Goal: Information Seeking & Learning: Learn about a topic

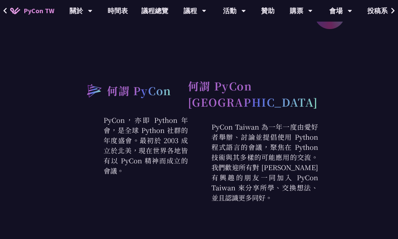
scroll to position [65, 0]
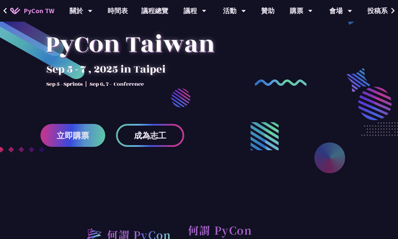
click at [145, 135] on span "成為志工" at bounding box center [150, 135] width 32 height 8
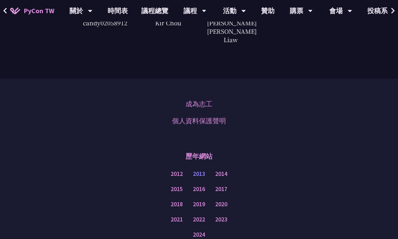
scroll to position [1875, 0]
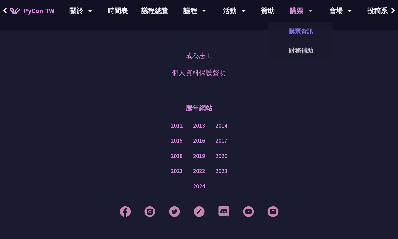
click at [305, 28] on link "購票資訊" at bounding box center [301, 31] width 65 height 16
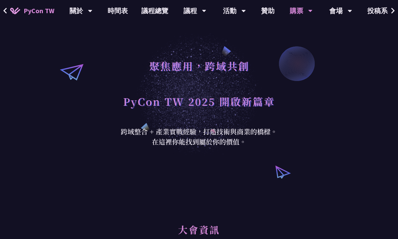
click at [102, 120] on div "聚焦應用，跨域共創 PyCon TW 2025 開啟新篇章 跨域整合 + 產業實戰經驗，打造技術與商業的橋樑。 在這裡你能找到屬於你的價值。" at bounding box center [199, 94] width 398 height 189
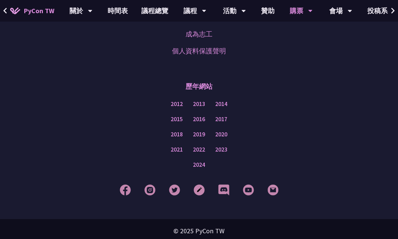
scroll to position [2206, 0]
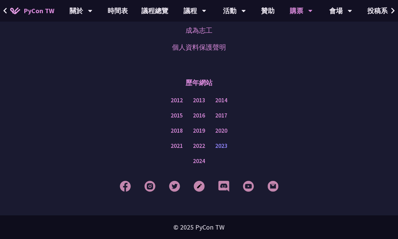
click at [223, 145] on link "2023" at bounding box center [221, 146] width 12 height 8
click at [199, 147] on link "2022" at bounding box center [199, 146] width 12 height 8
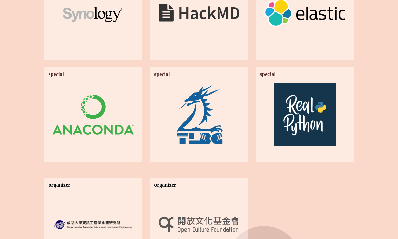
scroll to position [1195, 0]
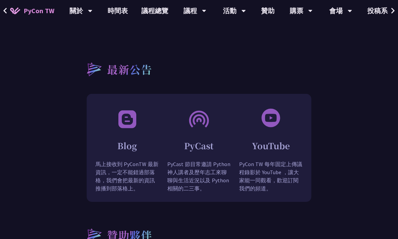
scroll to position [568, 0]
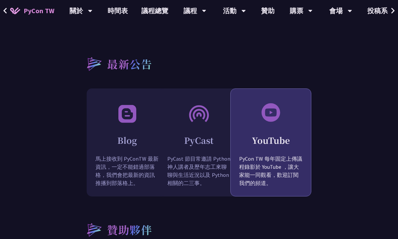
click at [273, 154] on div "YouTube PyCon TW 每年固定上傳議程錄影於 YouTube ，讓大家能一同觀看，歡迎訂閱我們的頻道。" at bounding box center [271, 159] width 80 height 76
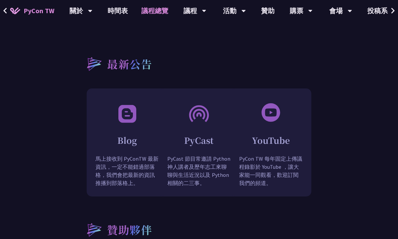
click at [149, 14] on link "議程總覽" at bounding box center [155, 11] width 41 height 22
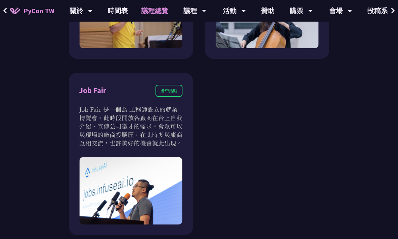
scroll to position [961, 0]
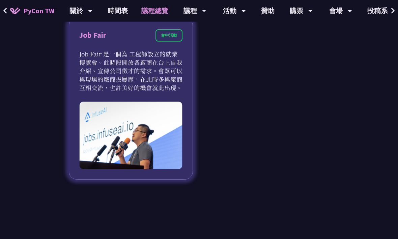
click at [89, 36] on div "Job Fair" at bounding box center [92, 35] width 27 height 12
click at [132, 133] on img at bounding box center [131, 136] width 103 height 68
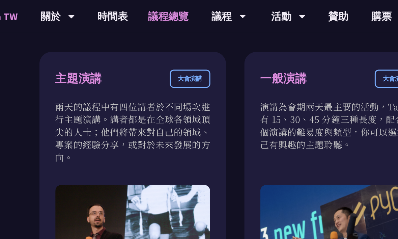
scroll to position [373, 0]
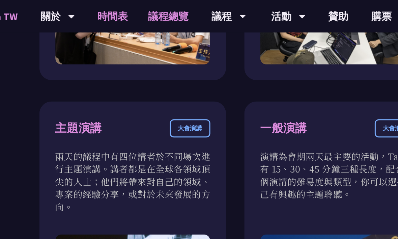
click at [118, 12] on link "時間表" at bounding box center [118, 11] width 34 height 22
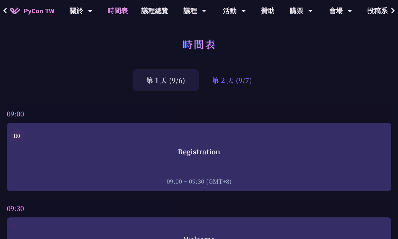
click at [246, 85] on div "第 2 天 (9/7)" at bounding box center [232, 80] width 67 height 22
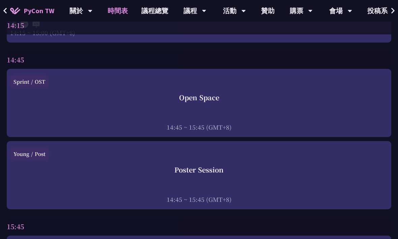
scroll to position [2435, 0]
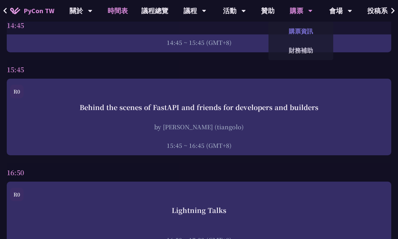
click at [300, 32] on link "購票資訊" at bounding box center [301, 31] width 65 height 16
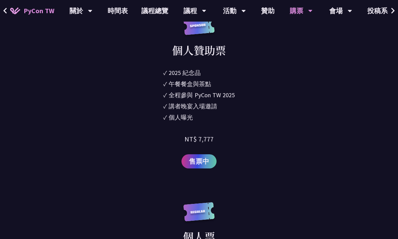
scroll to position [714, 0]
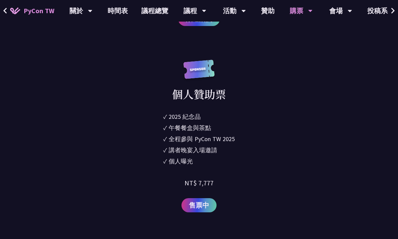
drag, startPoint x: 156, startPoint y: 118, endPoint x: 236, endPoint y: 166, distance: 93.3
click at [236, 166] on div "個人贊助票 ✓ 2025 紀念品 ✓ 午餐餐盒與茶點 ✓ 全程參與 PyCon TW 2025 ✓ 講者晚宴入場邀請 ✓ 個人曝光 NT$ 7,777 售票中" at bounding box center [199, 136] width 274 height 153
click at [200, 164] on li "✓ 個人曝光" at bounding box center [199, 161] width 72 height 9
drag, startPoint x: 212, startPoint y: 164, endPoint x: 155, endPoint y: 107, distance: 81.4
click at [155, 107] on div "個人贊助票 ✓ 2025 紀念品 ✓ 午餐餐盒與茶點 ✓ 全程參與 PyCon TW 2025 ✓ 講者晚宴入場邀請 ✓ 個人曝光 NT$ 7,777 售票中" at bounding box center [199, 136] width 274 height 153
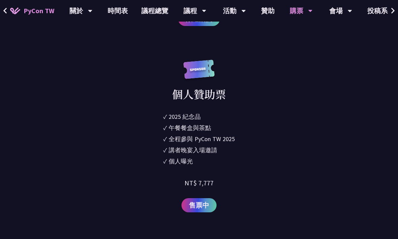
click at [155, 107] on div "個人贊助票 ✓ 2025 紀念品 ✓ 午餐餐盒與茶點 ✓ 全程參與 PyCon TW 2025 ✓ 講者晚宴入場邀請 ✓ 個人曝光 NT$ 7,777 售票中" at bounding box center [199, 136] width 274 height 153
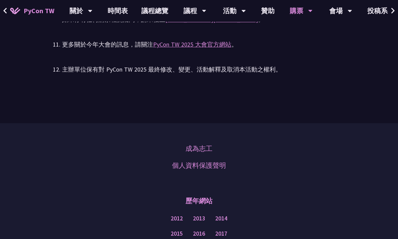
scroll to position [2182, 0]
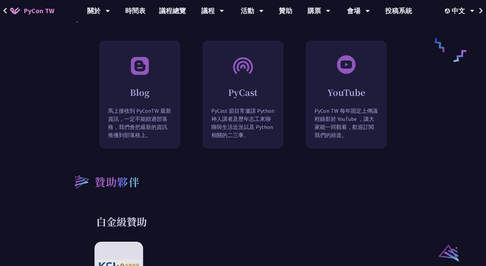
scroll to position [738, 0]
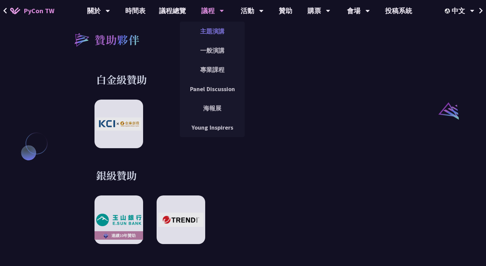
click at [213, 26] on link "主題演講" at bounding box center [212, 31] width 65 height 16
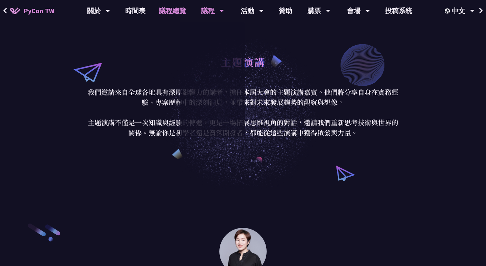
click at [180, 9] on link "議程總覽" at bounding box center [172, 11] width 41 height 22
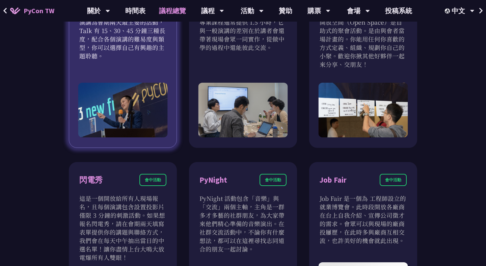
scroll to position [343, 0]
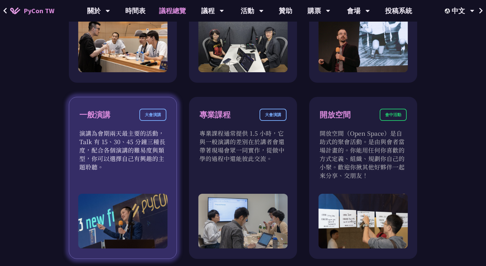
click at [149, 116] on div "大會演講" at bounding box center [152, 115] width 27 height 12
click at [97, 117] on div "一般演講" at bounding box center [94, 115] width 31 height 12
click at [156, 114] on div "大會演講" at bounding box center [152, 115] width 27 height 12
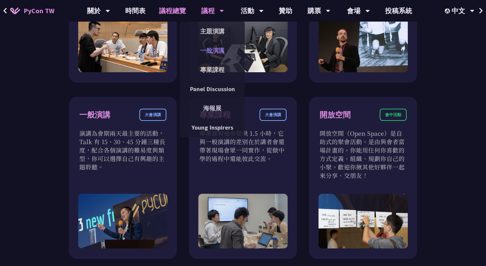
click at [209, 54] on link "一般演講" at bounding box center [212, 51] width 65 height 16
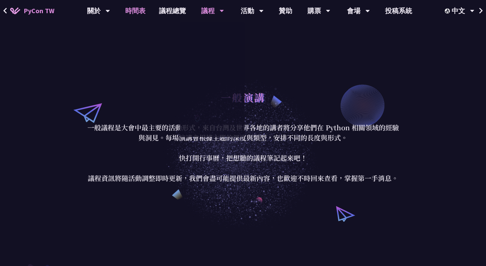
click at [134, 12] on link "時間表" at bounding box center [135, 11] width 34 height 22
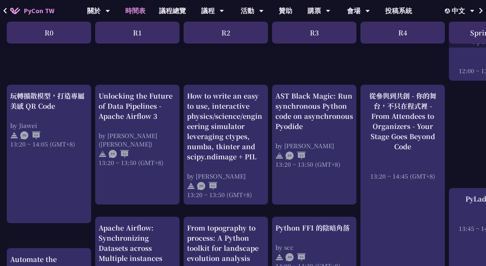
scroll to position [648, 0]
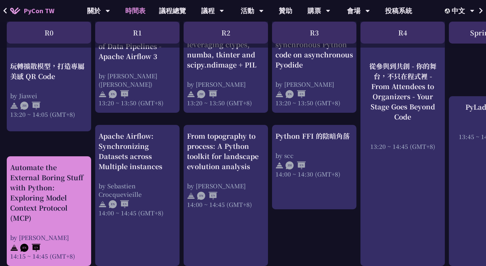
click at [32, 179] on div "Automate the External Boring Stuff with Python: Exploring Model Context Protoco…" at bounding box center [49, 192] width 78 height 61
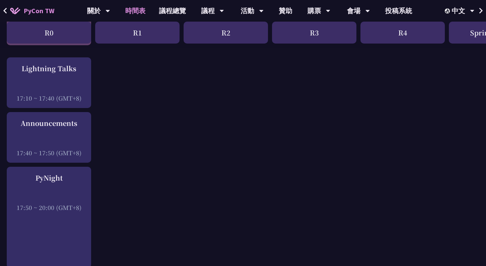
scroll to position [990, 0]
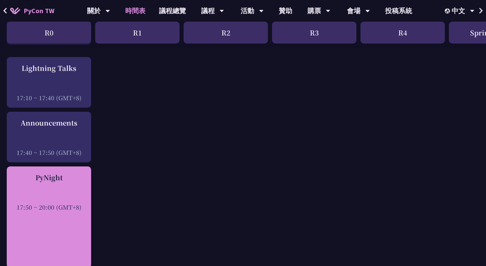
click at [44, 216] on div "PyNight 17:50 ~ 20:00 (GMT+8)" at bounding box center [49, 216] width 84 height 101
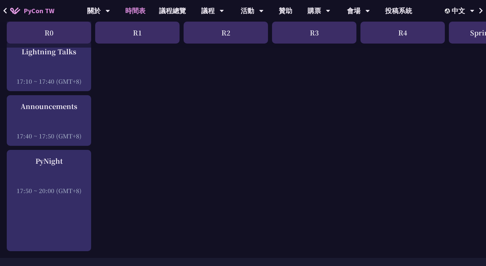
scroll to position [979, 0]
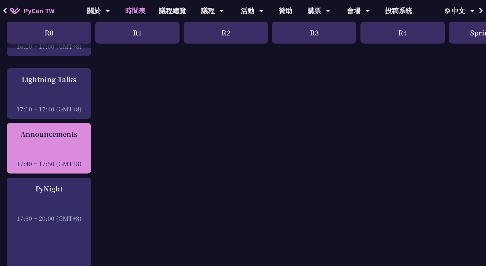
click at [70, 131] on div "Announcements" at bounding box center [49, 134] width 78 height 10
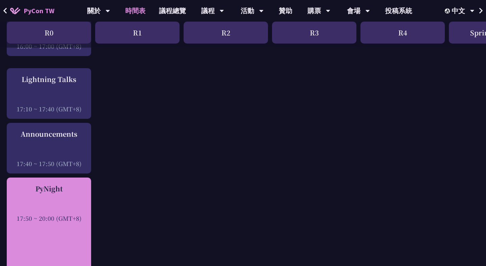
scroll to position [1058, 0]
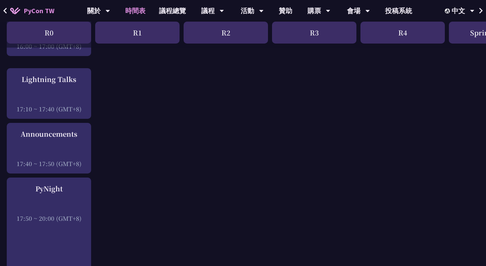
scroll to position [959, 0]
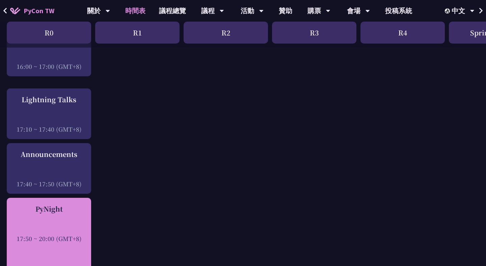
click at [78, 224] on div at bounding box center [49, 229] width 78 height 10
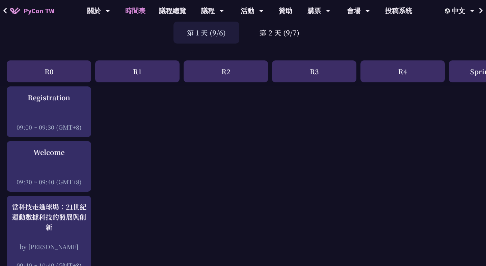
scroll to position [0, 0]
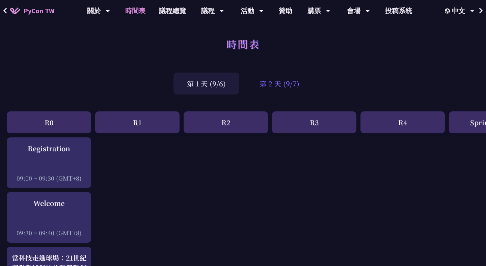
click at [269, 81] on div "第 2 天 (9/7)" at bounding box center [279, 84] width 67 height 22
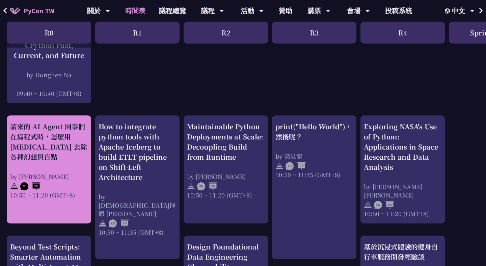
scroll to position [214, 0]
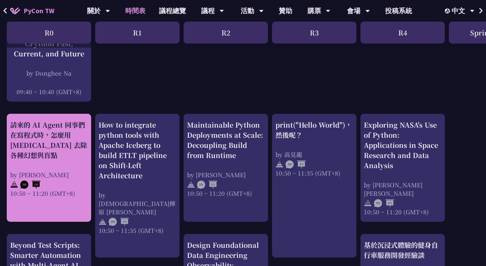
click at [61, 155] on div "請來的 AI Agent 同事們在寫程式時，怎麼用 pytest 去除各種幻想與盲點" at bounding box center [49, 140] width 78 height 41
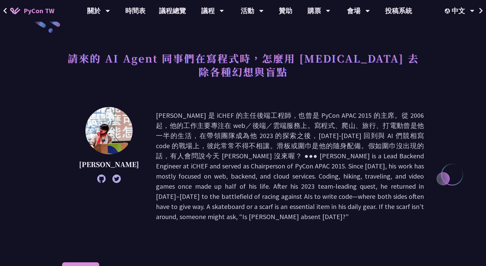
scroll to position [24, 0]
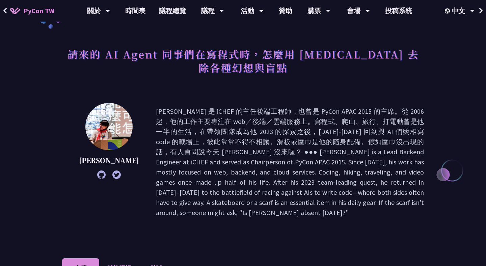
click at [134, 223] on div "Keith Yang" at bounding box center [243, 172] width 362 height 138
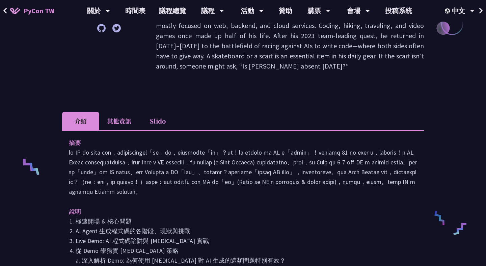
scroll to position [170, 0]
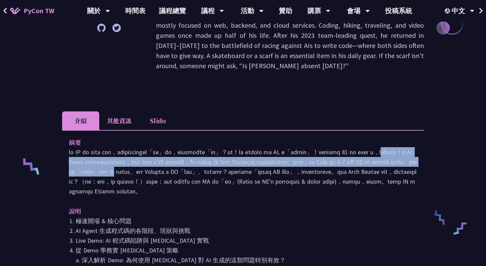
drag, startPoint x: 122, startPoint y: 152, endPoint x: 416, endPoint y: 160, distance: 294.4
click at [416, 160] on p at bounding box center [243, 171] width 348 height 49
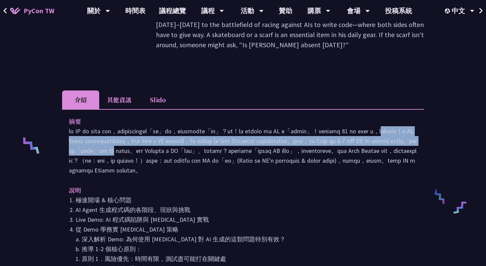
scroll to position [196, 0]
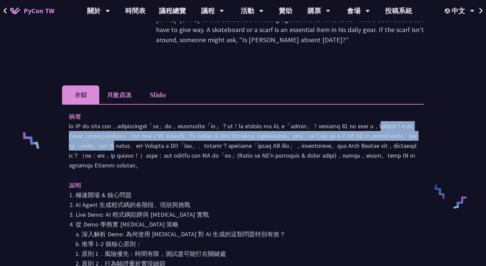
click at [203, 140] on p at bounding box center [243, 145] width 348 height 49
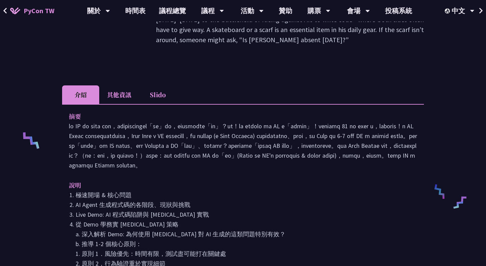
drag, startPoint x: 203, startPoint y: 135, endPoint x: 331, endPoint y: 142, distance: 128.8
click at [331, 142] on p at bounding box center [243, 145] width 348 height 49
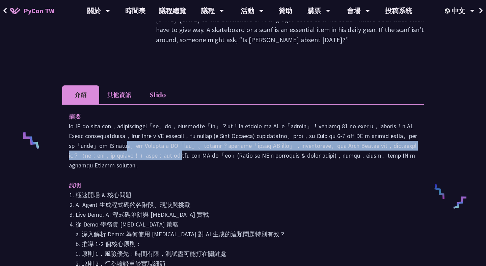
drag, startPoint x: 99, startPoint y: 145, endPoint x: 418, endPoint y: 154, distance: 319.1
click at [418, 154] on div "摘要 說明 極速開場 & 核心問題 AI Agent 生成程式碼的各階段、現狀與挑戰 Live Demo: AI 程式碼陷阱與 pytest 實戰 從 Dem…" at bounding box center [243, 214] width 362 height 220
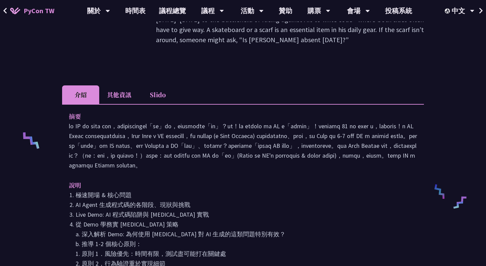
click at [111, 165] on p at bounding box center [243, 145] width 348 height 49
drag, startPoint x: 100, startPoint y: 164, endPoint x: 338, endPoint y: 175, distance: 237.9
click at [338, 170] on p at bounding box center [243, 145] width 348 height 49
click at [217, 170] on p at bounding box center [243, 145] width 348 height 49
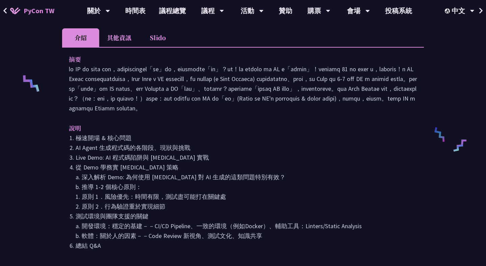
scroll to position [254, 0]
click at [170, 152] on li "AI Agent 生成程式碼的各階段、現狀與挑戰" at bounding box center [247, 147] width 342 height 10
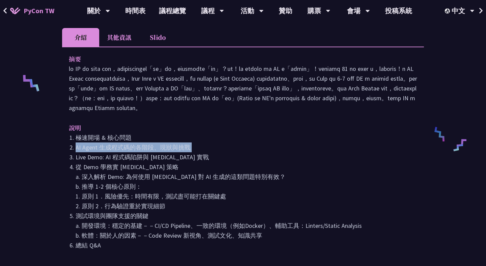
click at [170, 152] on li "AI Agent 生成程式碼的各階段、現狀與挑戰" at bounding box center [247, 147] width 342 height 10
click at [162, 179] on li "從 Demo 學務實 pytest 策略 a. 深入解析 Demo: 為何使用 pytest 對 AI 生成的這類問題特別有效？ b. 推導 1-2 個核心原…" at bounding box center [247, 186] width 342 height 49
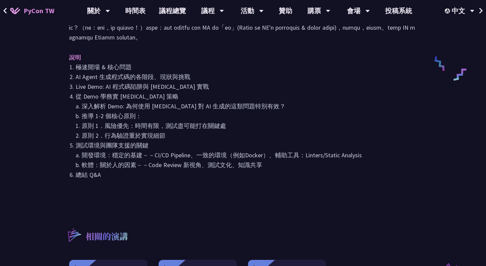
scroll to position [325, 0]
click at [137, 215] on div "請來的 AI Agent 同事們在寫程式時，怎麼用 pytest 去除各種幻想與盲點 Keith Yang 介紹 其他資訊 Slido 摘要 說明 極速開場 …" at bounding box center [243, 55] width 362 height 693
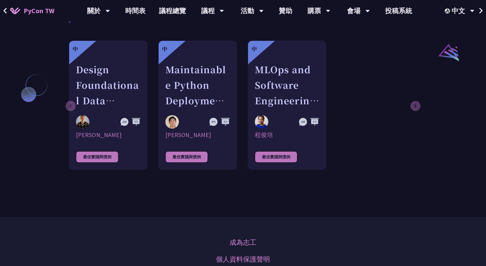
scroll to position [547, 0]
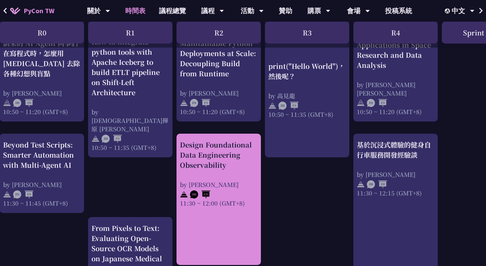
scroll to position [315, 0]
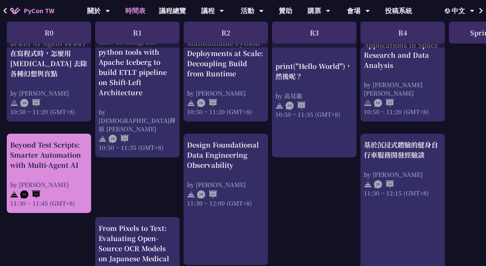
click at [60, 146] on div "Beyond Test Scripts: Smarter Automation with Multi-Agent AI" at bounding box center [49, 155] width 78 height 30
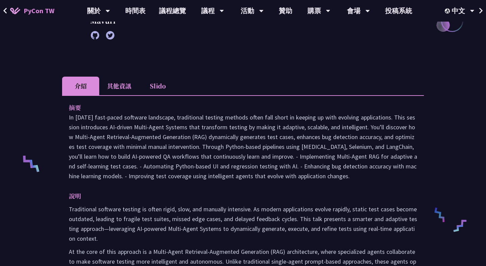
scroll to position [173, 0]
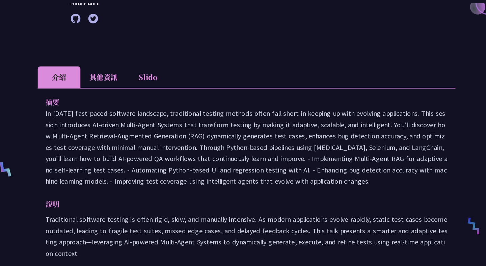
click at [233, 115] on p "In today’s fast-paced software landscape, traditional testing methods often fal…" at bounding box center [243, 146] width 348 height 69
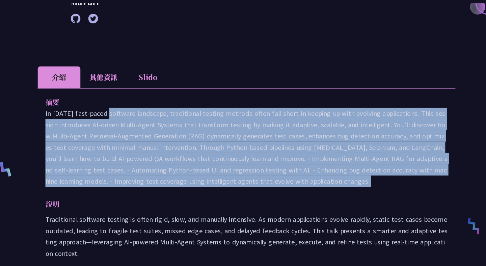
click at [233, 115] on p "In today’s fast-paced software landscape, traditional testing methods often fal…" at bounding box center [243, 146] width 348 height 69
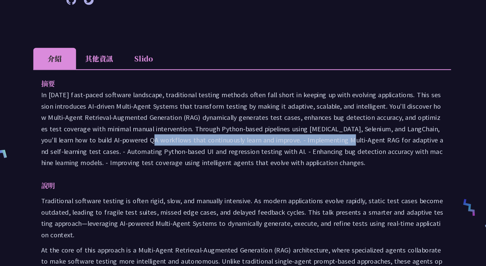
drag, startPoint x: 96, startPoint y: 157, endPoint x: 267, endPoint y: 159, distance: 170.8
click at [267, 159] on p "In today’s fast-paced software landscape, traditional testing methods often fal…" at bounding box center [243, 146] width 348 height 69
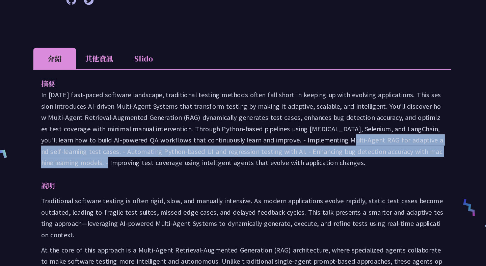
drag, startPoint x: 267, startPoint y: 160, endPoint x: 409, endPoint y: 165, distance: 141.9
click at [409, 165] on p "In today’s fast-paced software landscape, traditional testing methods often fal…" at bounding box center [243, 146] width 348 height 69
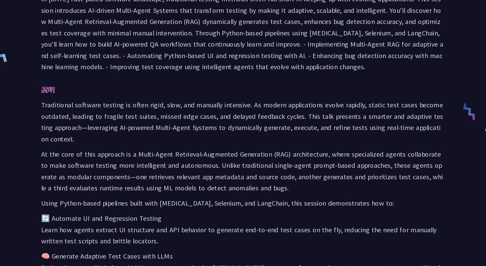
scroll to position [256, 0]
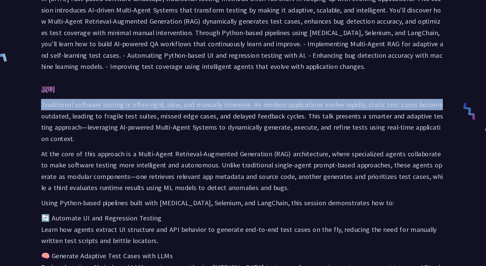
drag, startPoint x: 69, startPoint y: 127, endPoint x: 415, endPoint y: 130, distance: 346.0
click at [415, 130] on p "Traditional software testing is often rigid, slow, and manually intensive. As m…" at bounding box center [243, 140] width 348 height 39
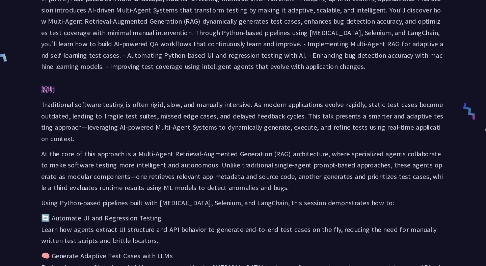
click at [96, 135] on p "Traditional software testing is often rigid, slow, and manually intensive. As m…" at bounding box center [243, 140] width 348 height 39
drag, startPoint x: 96, startPoint y: 135, endPoint x: 166, endPoint y: 134, distance: 69.9
click at [166, 134] on p "Traditional software testing is often rigid, slow, and manually intensive. As m…" at bounding box center [243, 140] width 348 height 39
click at [180, 134] on p "Traditional software testing is often rigid, slow, and manually intensive. As m…" at bounding box center [243, 140] width 348 height 39
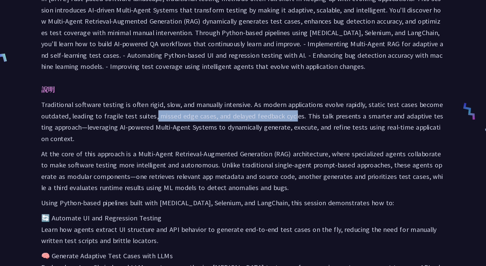
drag, startPoint x: 168, startPoint y: 133, endPoint x: 288, endPoint y: 132, distance: 120.2
click at [288, 132] on p "Traditional software testing is often rigid, slow, and manually intensive. As m…" at bounding box center [243, 140] width 348 height 39
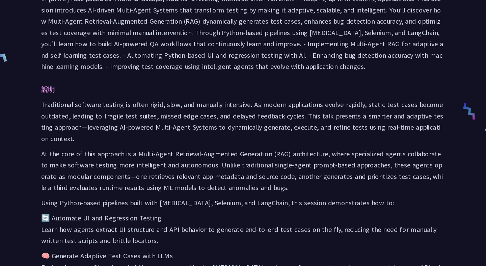
click at [298, 133] on p "Traditional software testing is often rigid, slow, and manually intensive. As m…" at bounding box center [243, 140] width 348 height 39
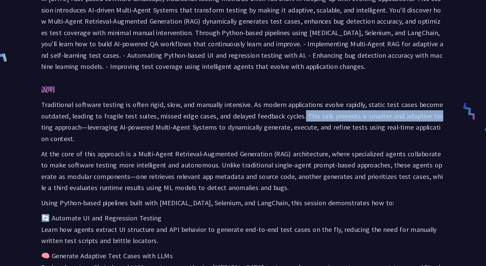
drag, startPoint x: 293, startPoint y: 132, endPoint x: 407, endPoint y: 141, distance: 114.5
click at [407, 141] on p "Traditional software testing is often rigid, slow, and manually intensive. As m…" at bounding box center [243, 140] width 348 height 39
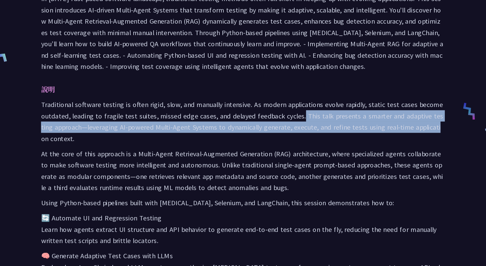
click at [146, 148] on p "Traditional software testing is often rigid, slow, and manually intensive. As m…" at bounding box center [243, 140] width 348 height 39
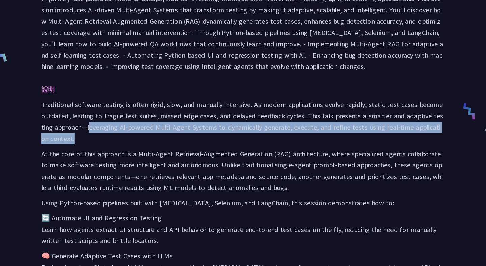
drag, startPoint x: 108, startPoint y: 146, endPoint x: 311, endPoint y: 151, distance: 202.9
click at [311, 151] on p "Traditional software testing is often rigid, slow, and manually intensive. As m…" at bounding box center [243, 140] width 348 height 39
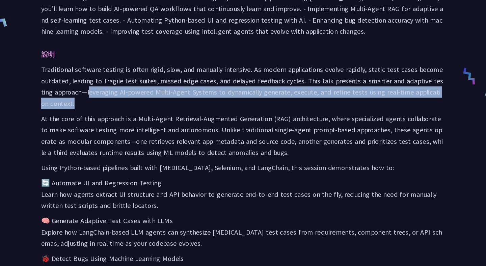
scroll to position [292, 0]
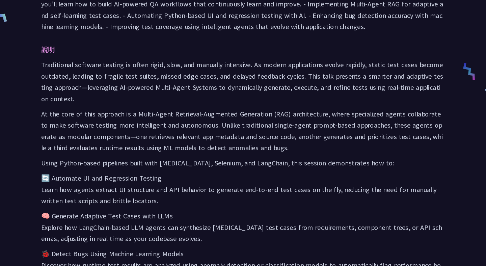
click at [71, 133] on p "At the core of this approach is a Multi-Agent Retrieval-Augmented Generation (R…" at bounding box center [243, 147] width 348 height 39
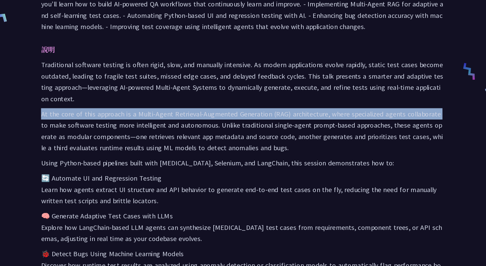
drag, startPoint x: 70, startPoint y: 134, endPoint x: 413, endPoint y: 137, distance: 343.6
click at [413, 137] on p "At the core of this approach is a Multi-Agent Retrieval-Augmented Generation (R…" at bounding box center [243, 147] width 348 height 39
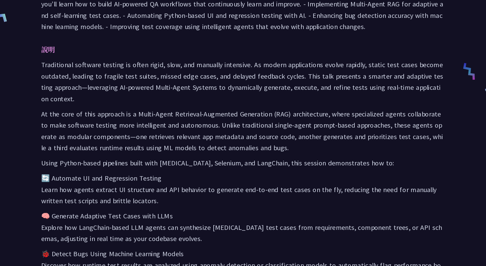
click at [96, 148] on p "At the core of this approach is a Multi-Agent Retrieval-Augmented Generation (R…" at bounding box center [243, 147] width 348 height 39
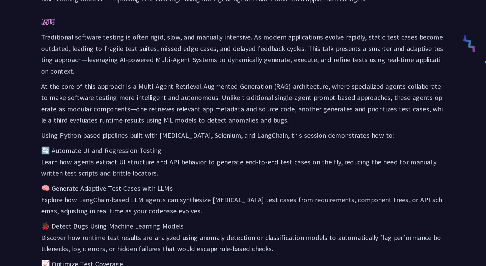
scroll to position [315, 0]
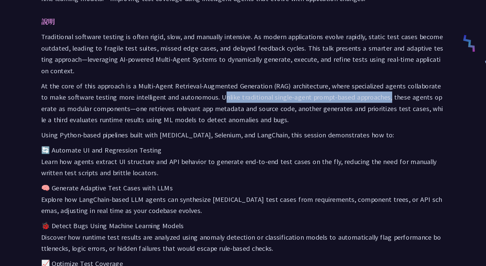
drag, startPoint x: 225, startPoint y: 120, endPoint x: 368, endPoint y: 123, distance: 143.1
click at [368, 123] on p "At the core of this approach is a Multi-Agent Retrieval-Augmented Generation (R…" at bounding box center [243, 124] width 348 height 39
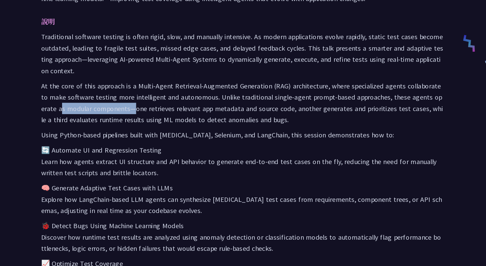
drag, startPoint x: 80, startPoint y: 130, endPoint x: 144, endPoint y: 130, distance: 64.1
click at [144, 130] on p "At the core of this approach is a Multi-Agent Retrieval-Augmented Generation (R…" at bounding box center [243, 124] width 348 height 39
click at [158, 129] on p "At the core of this approach is a Multi-Agent Retrieval-Augmented Generation (R…" at bounding box center [243, 124] width 348 height 39
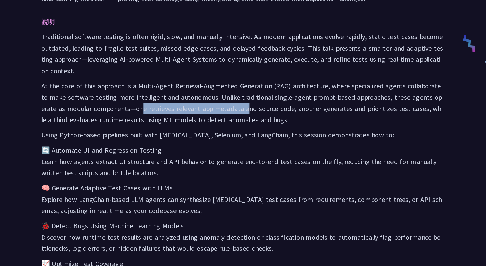
drag, startPoint x: 151, startPoint y: 128, endPoint x: 242, endPoint y: 134, distance: 90.6
click at [242, 134] on p "At the core of this approach is a Multi-Agent Retrieval-Augmented Generation (R…" at bounding box center [243, 124] width 348 height 39
click at [199, 135] on p "At the core of this approach is a Multi-Agent Retrieval-Augmented Generation (R…" at bounding box center [243, 124] width 348 height 39
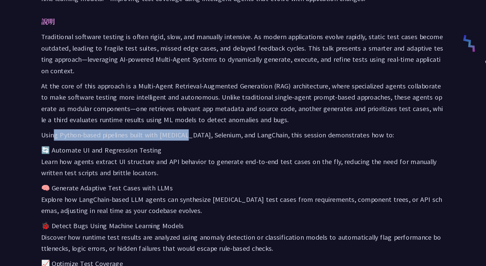
drag, startPoint x: 81, startPoint y: 154, endPoint x: 191, endPoint y: 150, distance: 110.4
click at [191, 150] on p "Using Python-based pipelines built with PyTest, Selenium, and LangChain, this s…" at bounding box center [243, 153] width 348 height 10
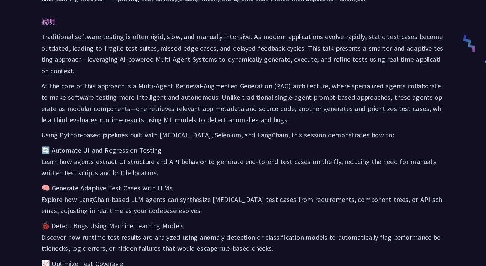
scroll to position [351, 0]
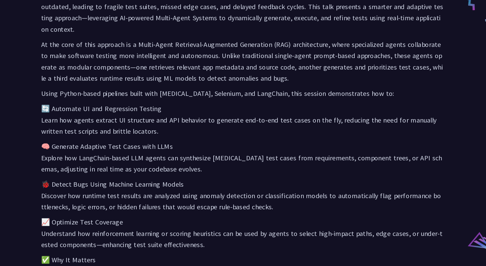
drag, startPoint x: 71, startPoint y: 139, endPoint x: 405, endPoint y: 144, distance: 334.2
click at [405, 144] on p "🔄 Automate UI and Regression Testing Learn how agents extract UI structure and …" at bounding box center [243, 139] width 348 height 29
click at [89, 182] on p "🧠 Generate Adaptive Test Cases with LLMs Explore how LangChain-based LLM agents…" at bounding box center [243, 171] width 348 height 29
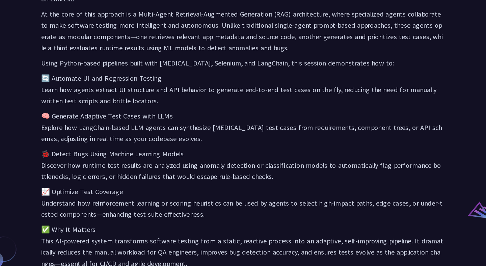
scroll to position [379, 0]
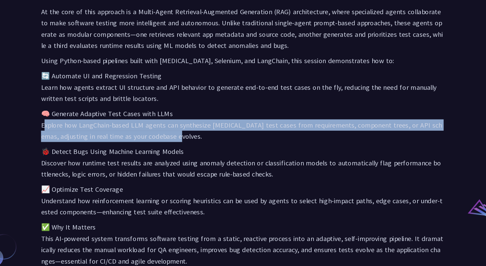
drag, startPoint x: 70, startPoint y: 145, endPoint x: 226, endPoint y: 149, distance: 157.0
click at [226, 149] on p "🧠 Generate Adaptive Test Cases with LLMs Explore how LangChain-based LLM agents…" at bounding box center [243, 143] width 348 height 29
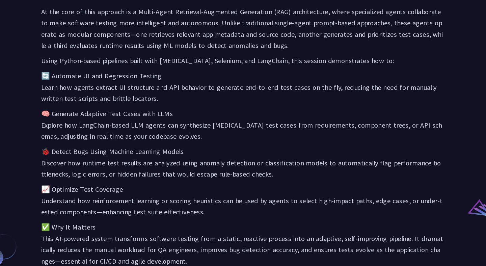
click at [115, 183] on p "🐞 Detect Bugs Using Machine Learning Models Discover how runtime test results a…" at bounding box center [243, 176] width 348 height 29
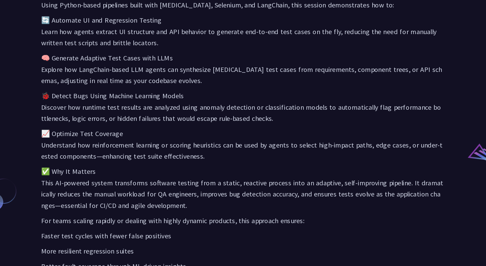
scroll to position [428, 0]
drag, startPoint x: 76, startPoint y: 129, endPoint x: 404, endPoint y: 136, distance: 327.8
click at [404, 136] on p "🐞 Detect Bugs Using Machine Learning Models Discover how runtime test results a…" at bounding box center [243, 127] width 348 height 29
click at [128, 172] on p "📈 Optimize Test Coverage Understand how reinforcement learning or scoring heuri…" at bounding box center [243, 160] width 348 height 29
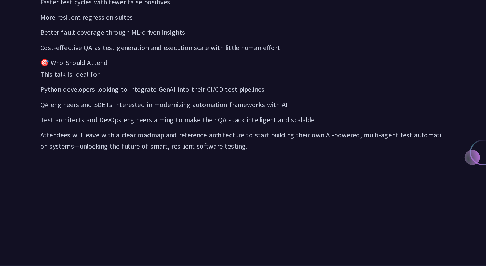
scroll to position [637, 0]
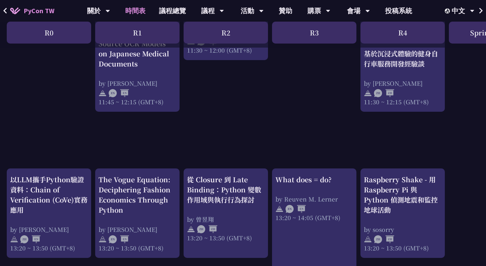
scroll to position [560, 0]
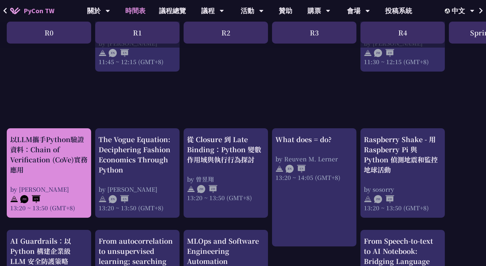
click at [34, 172] on div "以LLM攜手Python驗證資料：Chain of Verification (CoVe)實務應用" at bounding box center [49, 154] width 78 height 41
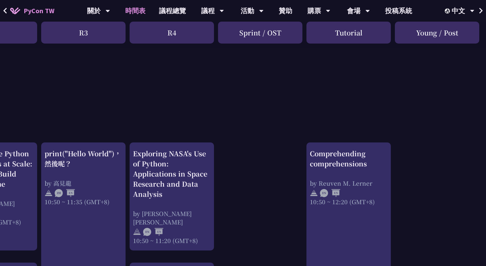
scroll to position [0, 231]
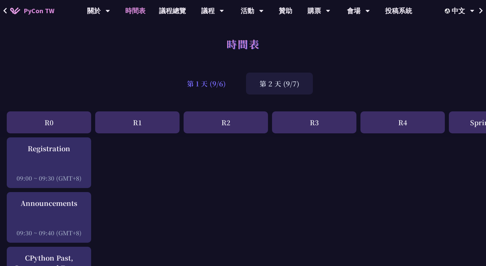
click at [211, 85] on div "第 1 天 (9/6)" at bounding box center [206, 84] width 66 height 22
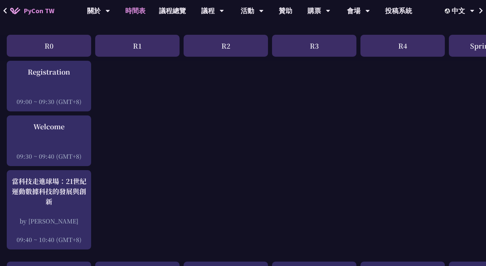
scroll to position [76, 0]
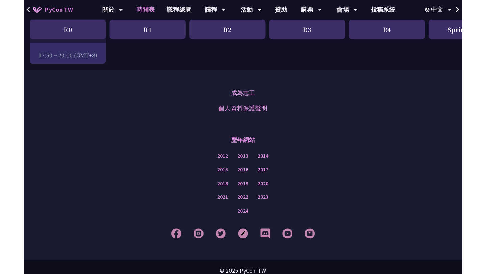
scroll to position [1217, 0]
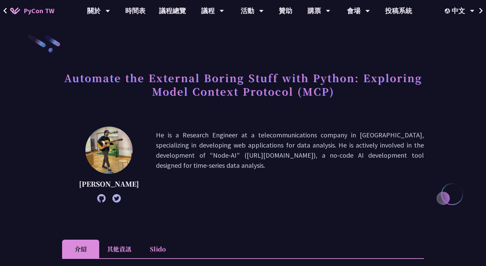
click at [100, 150] on img at bounding box center [108, 150] width 47 height 47
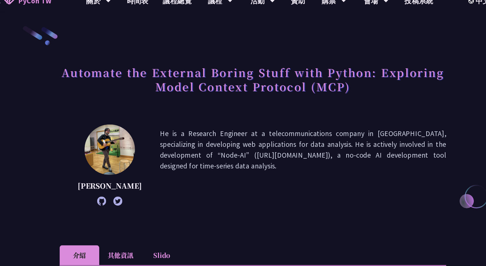
click at [156, 148] on p "He is a Research Engineer at a telecommunications company in [GEOGRAPHIC_DATA],…" at bounding box center [290, 164] width 268 height 69
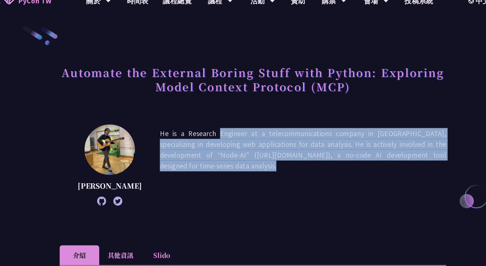
click at [156, 148] on p "He is a Research Engineer at a telecommunications company in Japan, specializin…" at bounding box center [290, 164] width 268 height 69
click at [156, 192] on p "He is a Research Engineer at a telecommunications company in Japan, specializin…" at bounding box center [290, 164] width 268 height 69
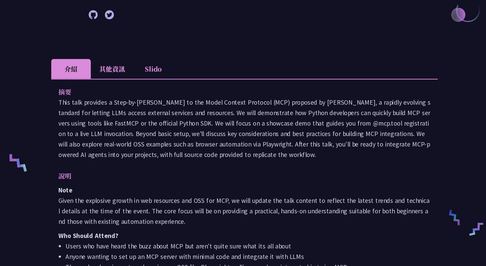
scroll to position [168, 0]
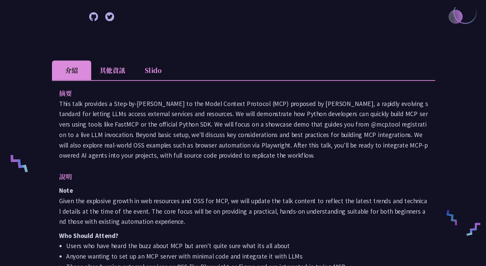
click at [216, 166] on p "This talk provides a Step-by-step Guide to the Model Context Protocol (MCP) pro…" at bounding box center [243, 137] width 348 height 59
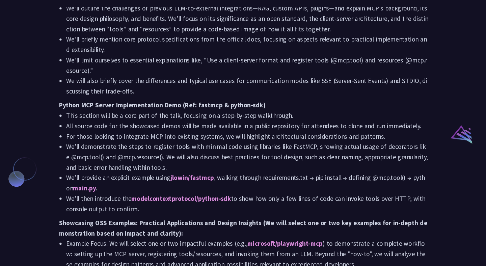
scroll to position [455, 0]
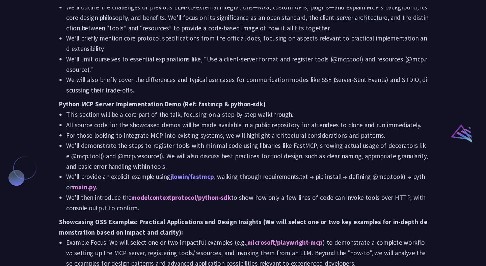
click at [198, 186] on link "jlowin/fastmcp" at bounding box center [194, 182] width 41 height 8
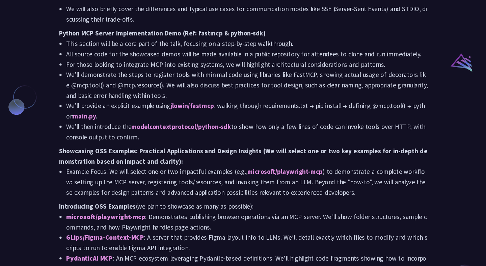
scroll to position [522, 0]
click at [204, 138] on link "modelcontextprotocol/python-sdk" at bounding box center [184, 134] width 94 height 8
click at [187, 189] on li "Example Focus: We will select one or two impactful examples (e.g., microsoft/pl…" at bounding box center [247, 186] width 342 height 29
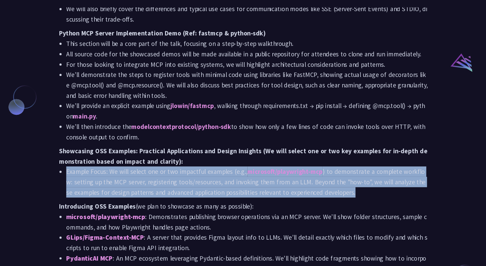
click at [187, 189] on li "Example Focus: We will select one or two impactful examples (e.g., microsoft/pl…" at bounding box center [247, 186] width 342 height 29
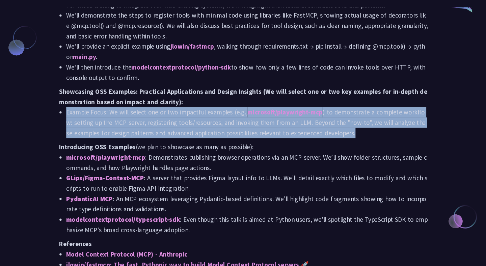
scroll to position [579, 0]
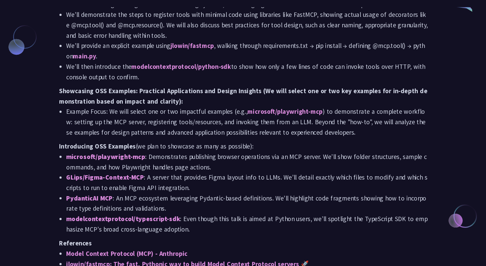
click at [186, 177] on li "microsoft/playwright-mcp : Demonstrates publishing browser operations via an MC…" at bounding box center [247, 168] width 342 height 20
click at [165, 172] on li "microsoft/playwright-mcp : Demonstrates publishing browser operations via an MC…" at bounding box center [247, 168] width 342 height 20
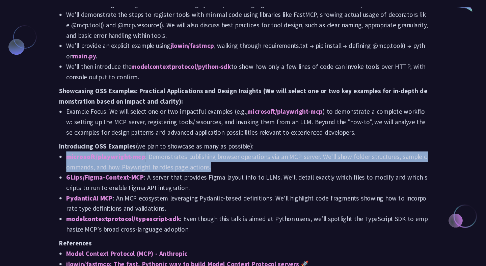
click at [165, 172] on li "microsoft/playwright-mcp : Demonstrates publishing browser operations via an MC…" at bounding box center [247, 168] width 342 height 20
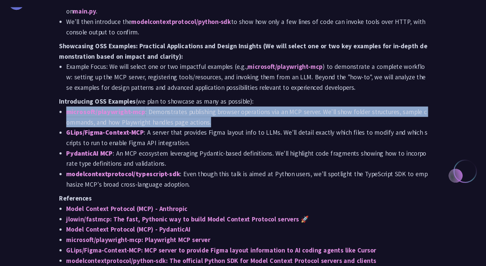
scroll to position [621, 0]
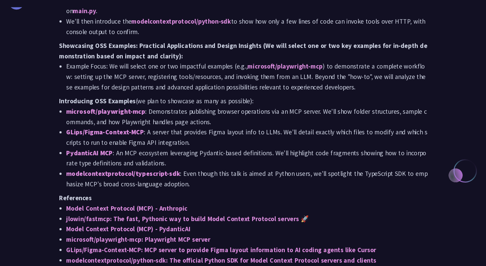
click at [173, 151] on li "GLips/Figma-Context-MCP : A server that provides Figma layout info to LLMs. We’…" at bounding box center [247, 145] width 342 height 20
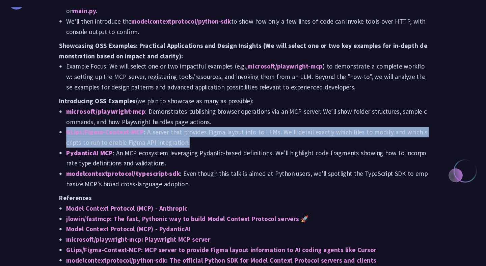
click at [173, 151] on li "GLips/Figma-Context-MCP : A server that provides Figma layout info to LLMs. We’…" at bounding box center [247, 145] width 342 height 20
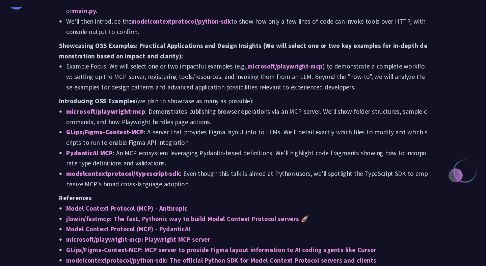
click at [156, 174] on li "PydanticAI MCP : An MCP ecosystem leveraging Pydantic-based definitions. We’ll …" at bounding box center [247, 164] width 342 height 20
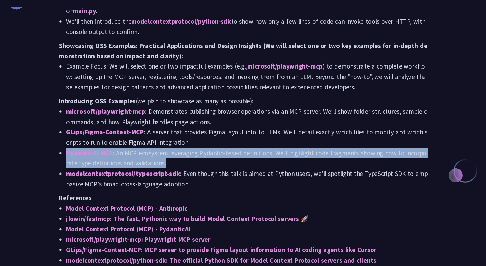
click at [156, 174] on li "PydanticAI MCP : An MCP ecosystem leveraging Pydantic-based definitions. We’ll …" at bounding box center [247, 164] width 342 height 20
click at [175, 174] on li "PydanticAI MCP : An MCP ecosystem leveraging Pydantic-based definitions. We’ll …" at bounding box center [247, 164] width 342 height 20
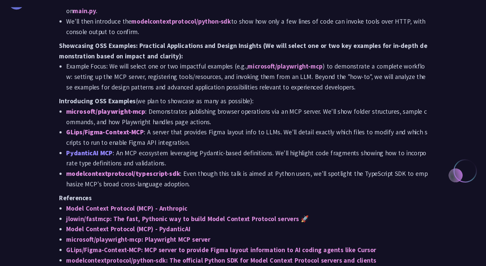
click at [99, 163] on strong "PydanticAI MCP" at bounding box center [98, 159] width 44 height 8
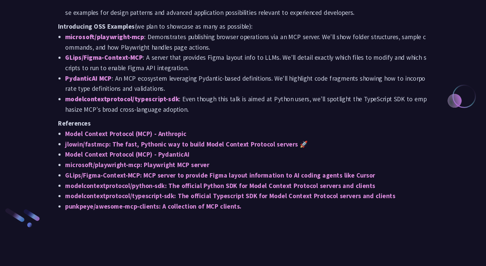
scroll to position [692, 0]
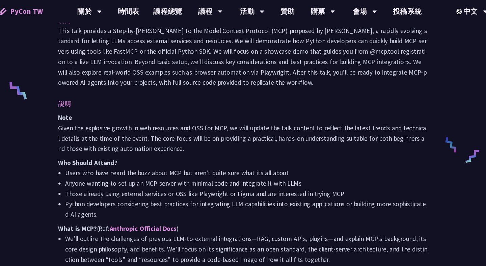
scroll to position [78, 0]
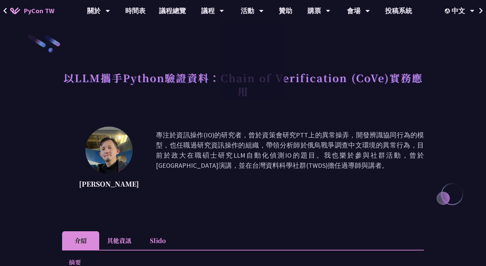
click at [220, 127] on div "[PERSON_NAME] 專注於資訊操作(IO)的研究者，曾於資策會研究PTT上的異常操弄，開發辨識協同行為的模型，也任職過研究資訊操作的組織，帶領分析師於…" at bounding box center [243, 161] width 362 height 68
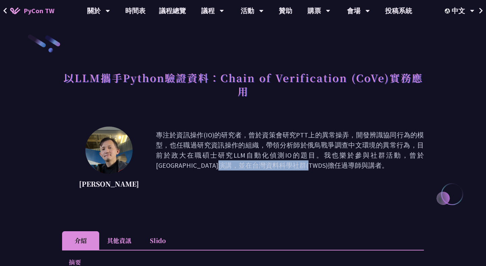
drag, startPoint x: 351, startPoint y: 155, endPoint x: 393, endPoint y: 154, distance: 42.2
click at [393, 154] on p "專注於資訊操作(IO)的研究者，曾於資策會研究PTT上的異常操弄，開發辨識協同行為的模型，也任職過研究資訊操作的組織，帶領分析師於俄烏戰爭調查中文環境的異常行…" at bounding box center [290, 160] width 268 height 61
click at [156, 189] on p "專注於資訊操作(IO)的研究者，曾於資策會研究PTT上的異常操弄，開發辨識協同行為的模型，也任職過研究資訊操作的組織，帶領分析師於俄烏戰爭調查中文環境的異常行…" at bounding box center [290, 160] width 268 height 61
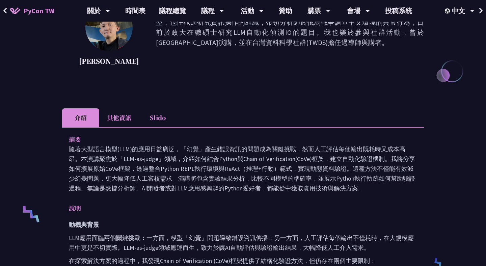
scroll to position [233, 0]
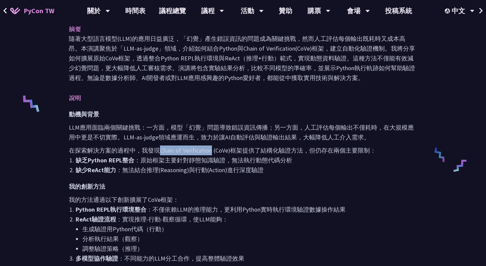
drag, startPoint x: 160, startPoint y: 152, endPoint x: 211, endPoint y: 150, distance: 51.3
click at [211, 150] on p "在探索解決方案的過程中，我發現Chain of Verification (CoVe)框架提供了結構化驗證方法，但仍存在兩個主要限制：" at bounding box center [243, 150] width 348 height 10
click at [184, 190] on h3 "我的創新方法" at bounding box center [243, 187] width 348 height 10
click at [94, 171] on strong "缺少ReAct能力" at bounding box center [96, 170] width 41 height 8
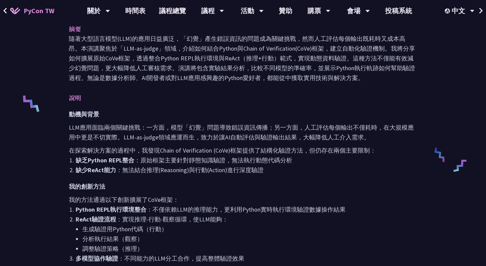
click at [170, 191] on h3 "我的創新方法" at bounding box center [243, 187] width 348 height 10
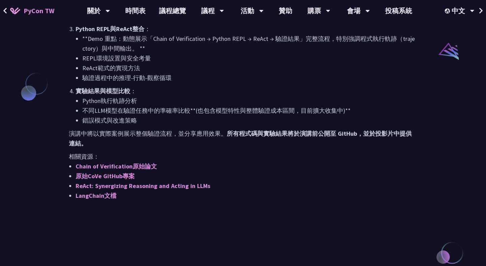
scroll to position [546, 0]
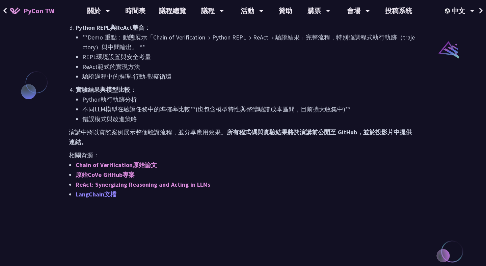
click at [103, 197] on link "LangChain文檔" at bounding box center [96, 194] width 41 height 8
